Goal: Find specific page/section: Find specific page/section

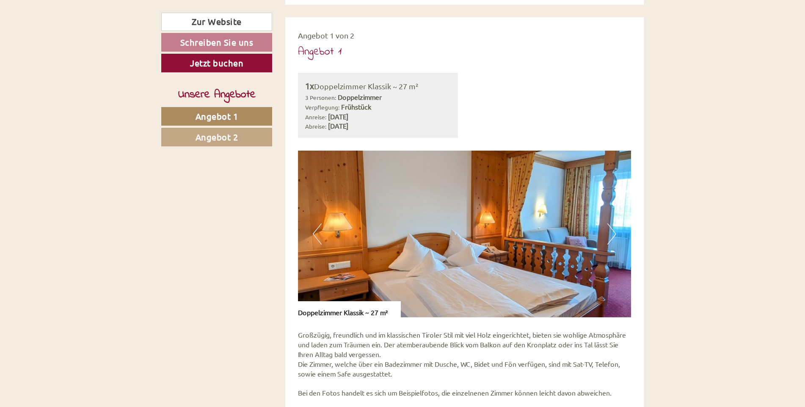
scroll to position [508, 0]
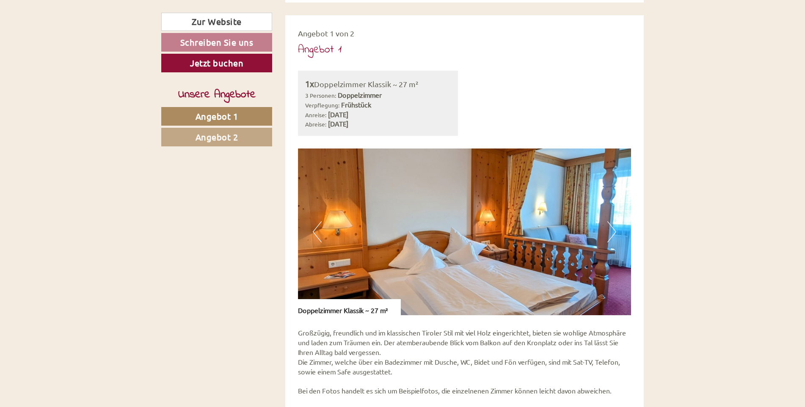
click at [614, 229] on button "Next" at bounding box center [611, 231] width 9 height 21
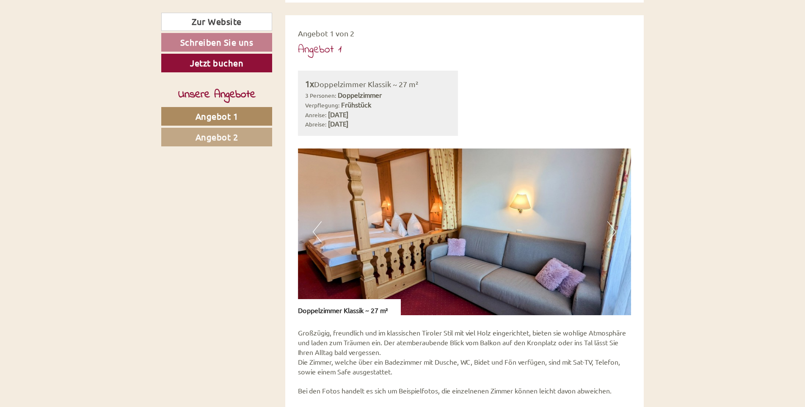
click at [615, 228] on button "Next" at bounding box center [611, 231] width 9 height 21
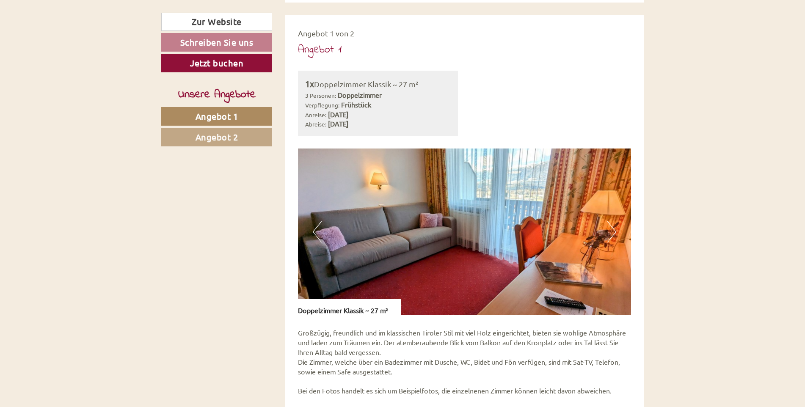
click at [615, 228] on button "Next" at bounding box center [611, 231] width 9 height 21
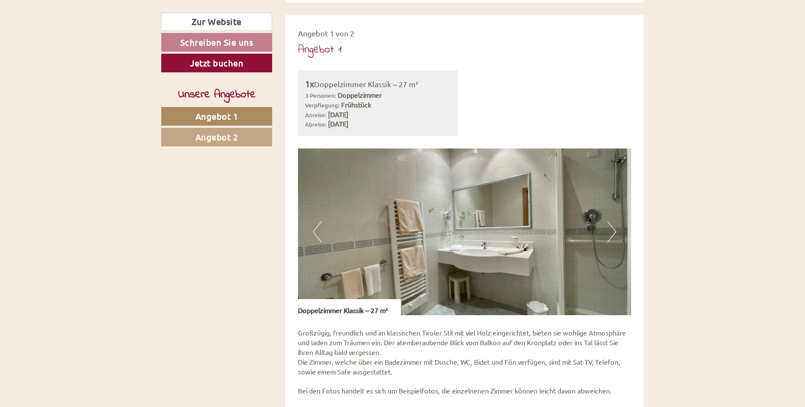
click at [615, 228] on button "Next" at bounding box center [611, 231] width 9 height 21
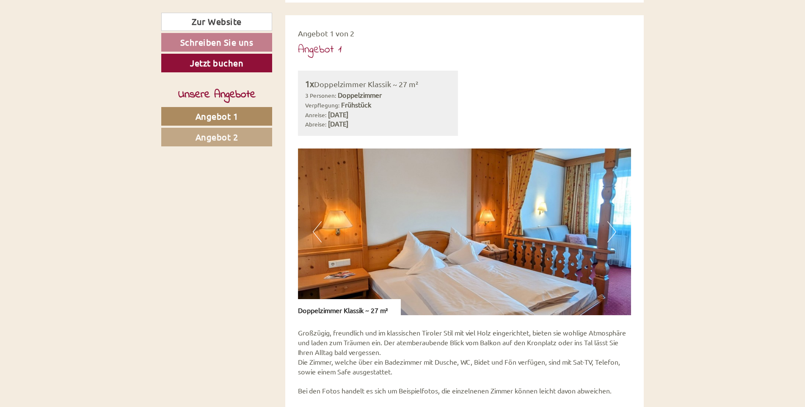
click at [615, 228] on button "Next" at bounding box center [611, 231] width 9 height 21
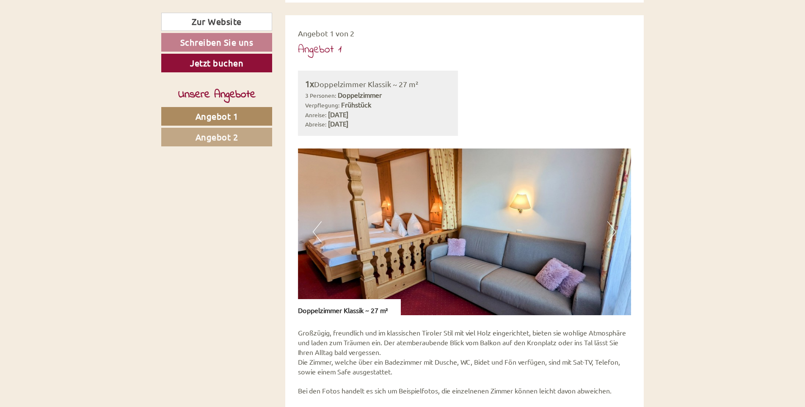
click at [615, 228] on button "Next" at bounding box center [611, 231] width 9 height 21
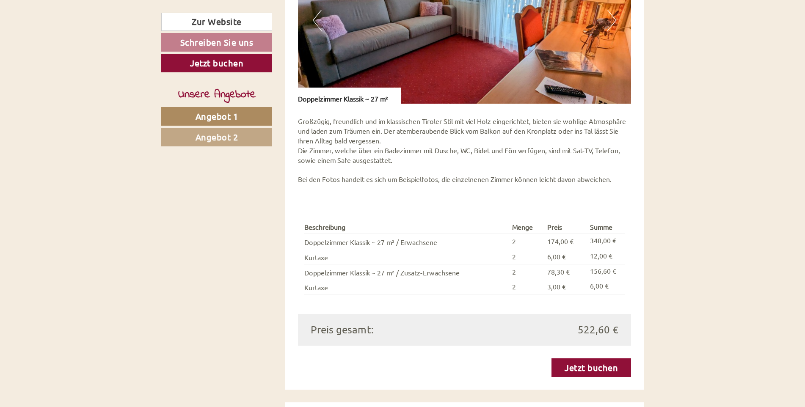
click at [200, 145] on link "Angebot 2" at bounding box center [216, 137] width 111 height 19
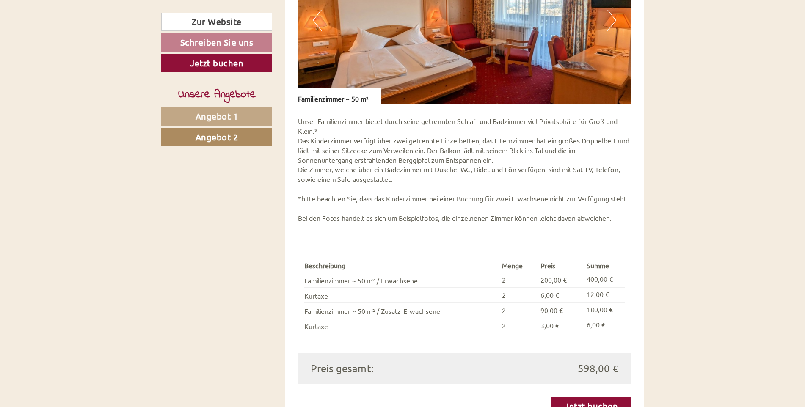
scroll to position [523, 0]
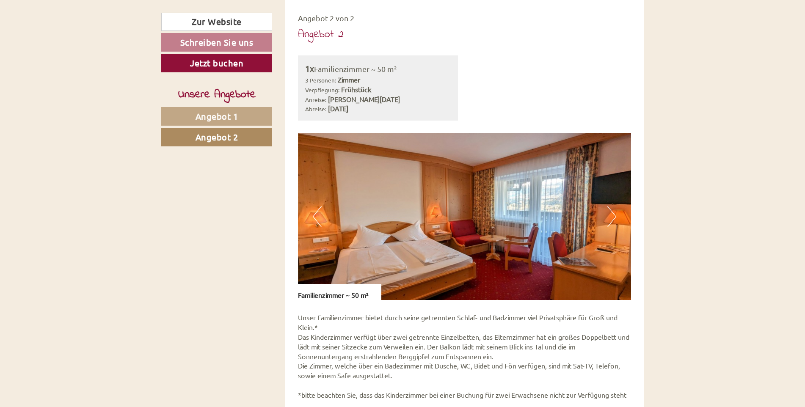
click at [611, 216] on button "Next" at bounding box center [611, 216] width 9 height 21
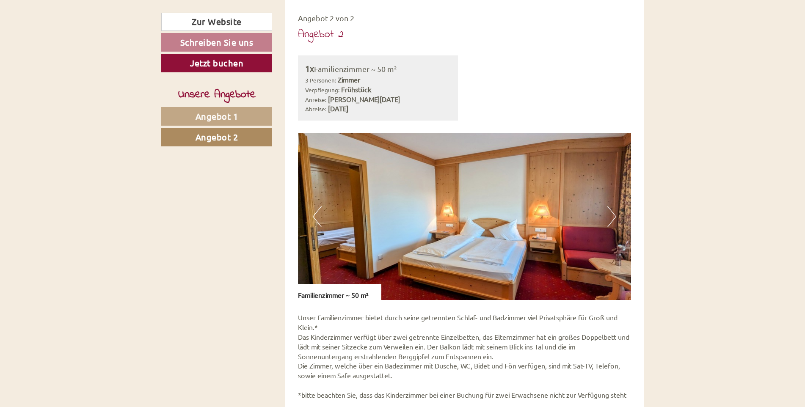
click at [611, 216] on button "Next" at bounding box center [611, 216] width 9 height 21
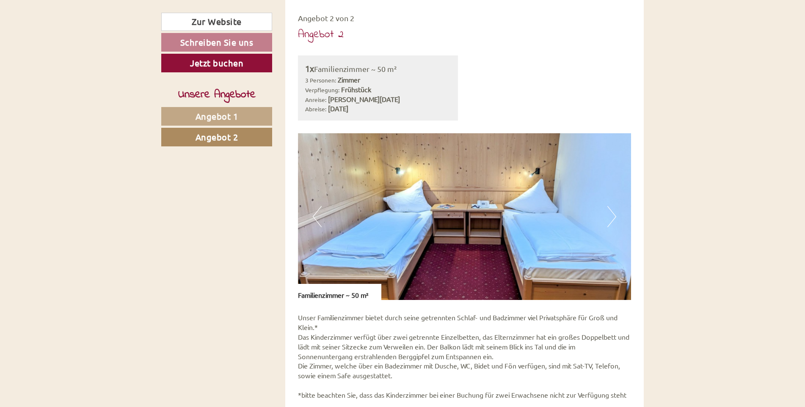
click at [613, 216] on button "Next" at bounding box center [611, 216] width 9 height 21
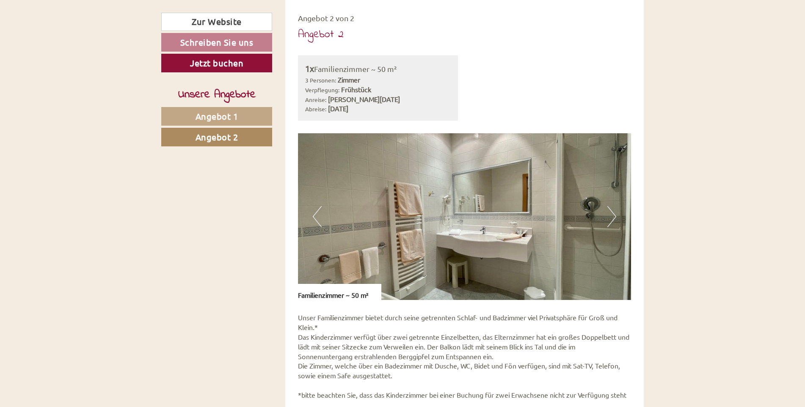
click at [613, 216] on button "Next" at bounding box center [611, 216] width 9 height 21
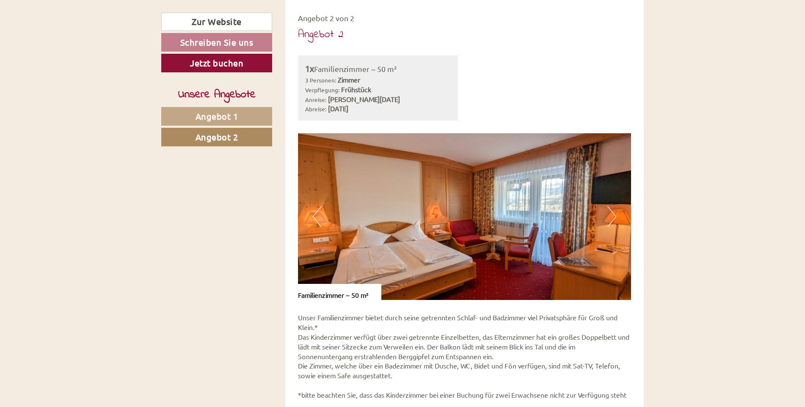
click at [613, 216] on button "Next" at bounding box center [611, 216] width 9 height 21
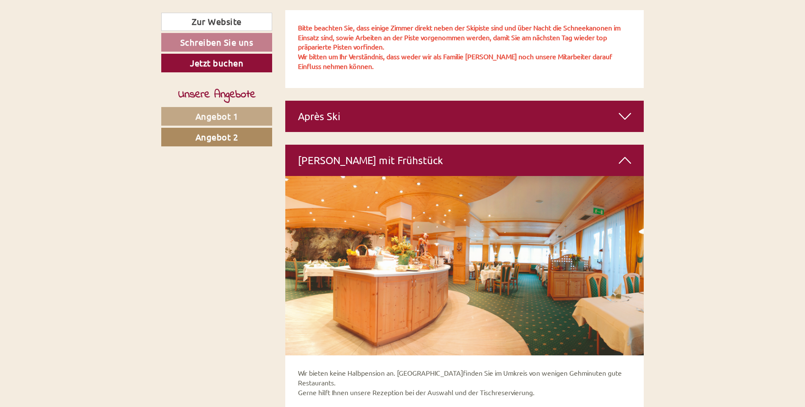
scroll to position [1328, 0]
